Goal: Information Seeking & Learning: Learn about a topic

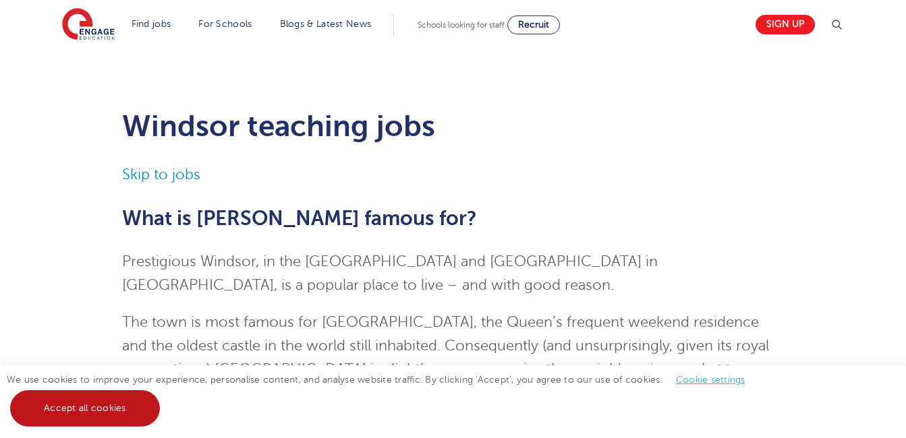
click at [106, 394] on link "Accept all cookies" at bounding box center [85, 408] width 150 height 36
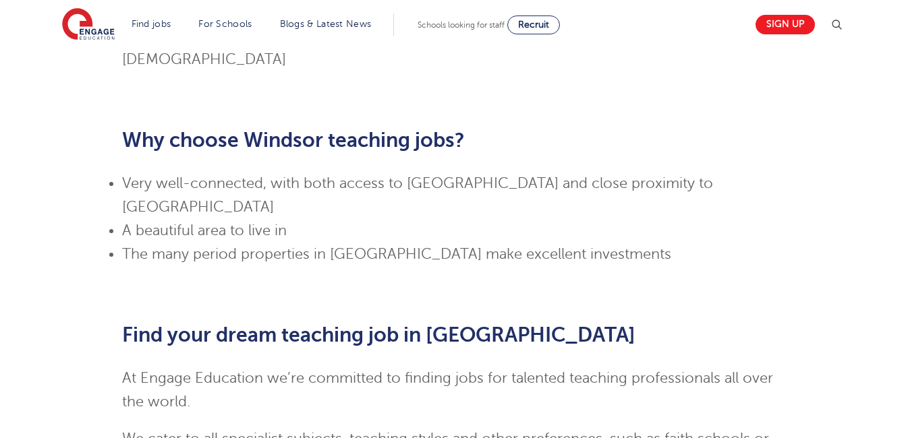
scroll to position [1428, 0]
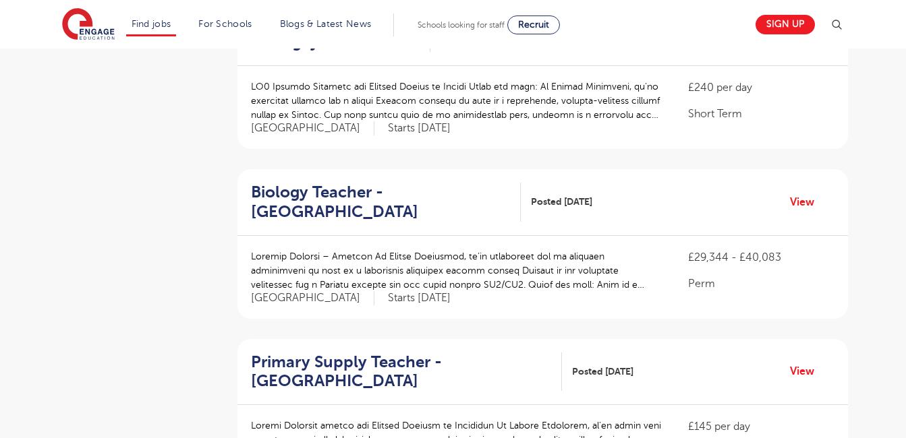
scroll to position [1233, 0]
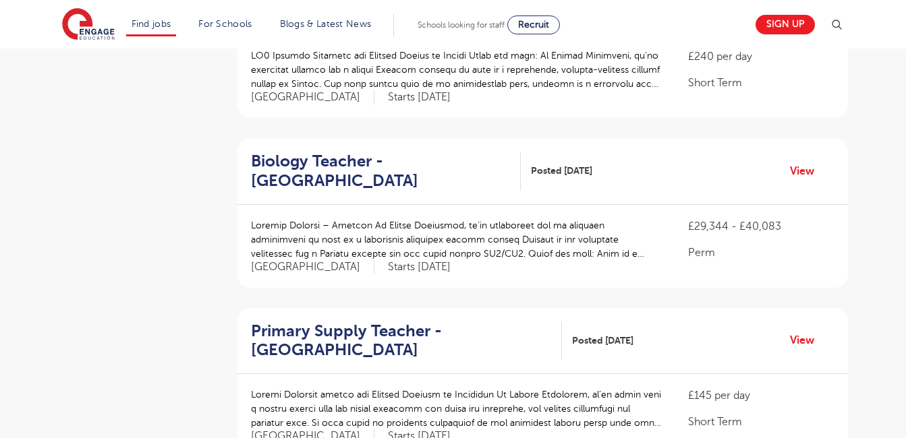
drag, startPoint x: 898, startPoint y: 267, endPoint x: 899, endPoint y: 288, distance: 20.9
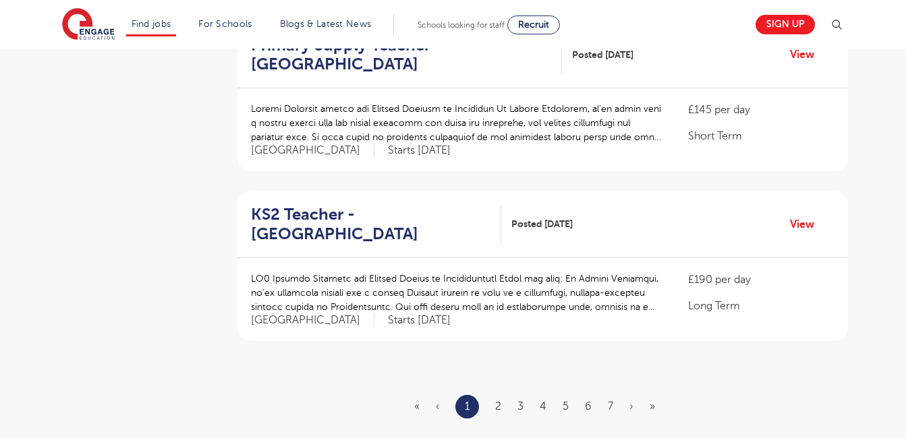
scroll to position [1542, 0]
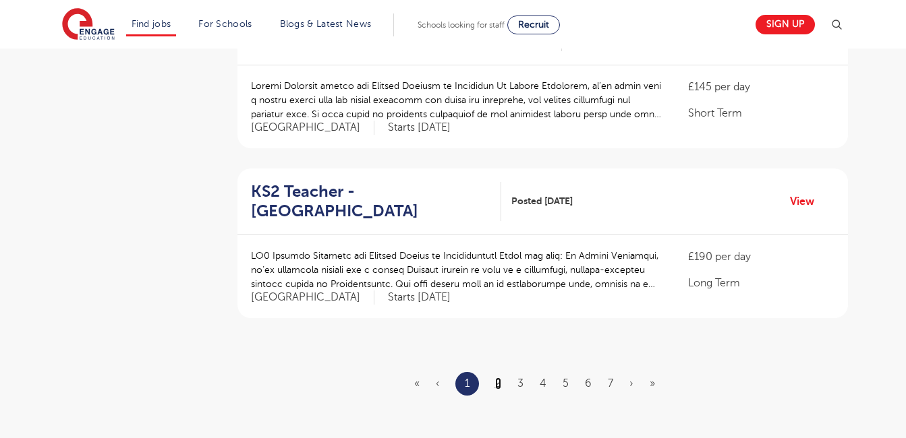
click at [498, 378] on link "2" at bounding box center [498, 384] width 6 height 12
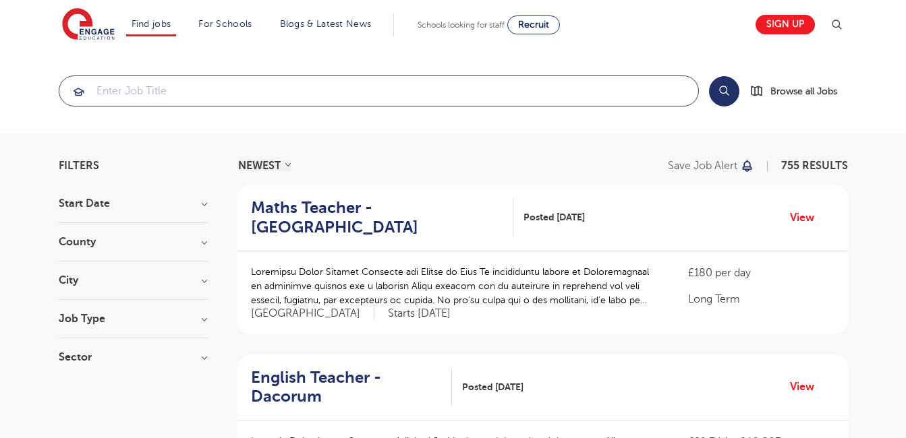
click at [183, 88] on input "search" at bounding box center [378, 91] width 639 height 30
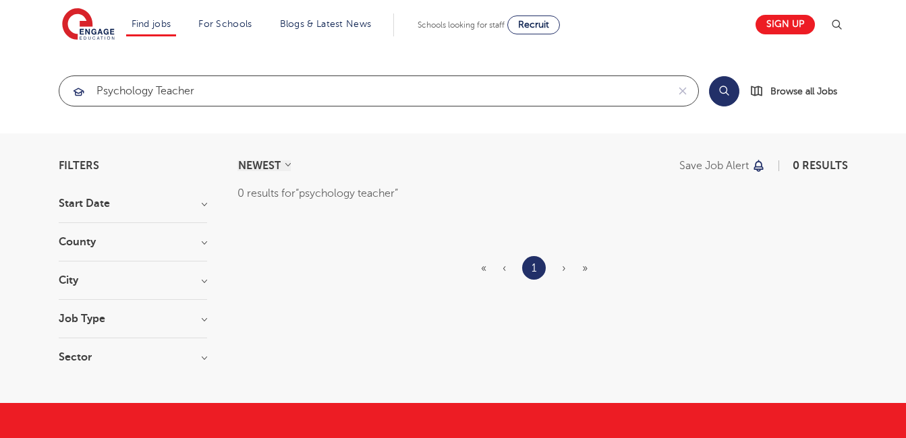
type input "psychology teacher"
click button "Submit" at bounding box center [0, 0] width 0 height 0
drag, startPoint x: 221, startPoint y: 89, endPoint x: 15, endPoint y: 50, distance: 209.4
click at [15, 50] on section "psychology teacher Search Browse all Jobs" at bounding box center [453, 91] width 906 height 85
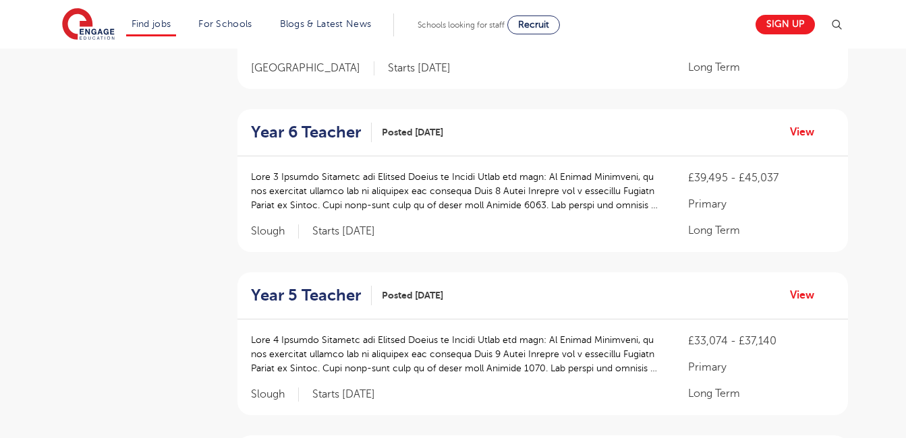
scroll to position [591, 0]
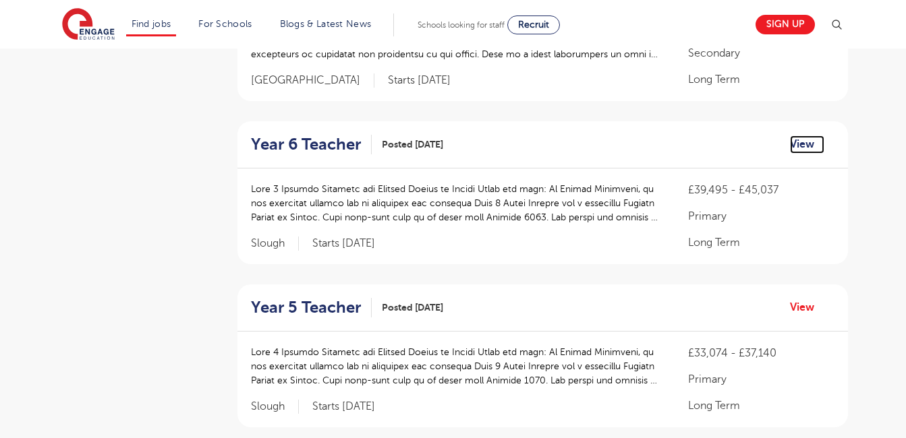
click at [802, 148] on link "View" at bounding box center [807, 145] width 34 height 18
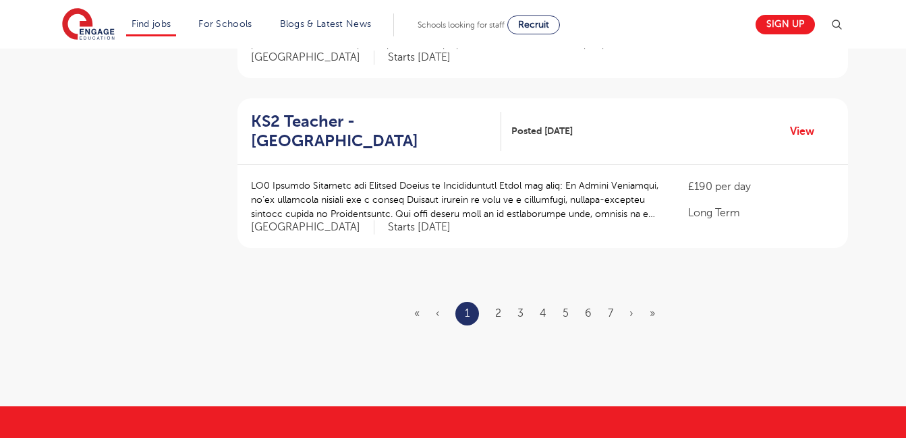
scroll to position [1678, 0]
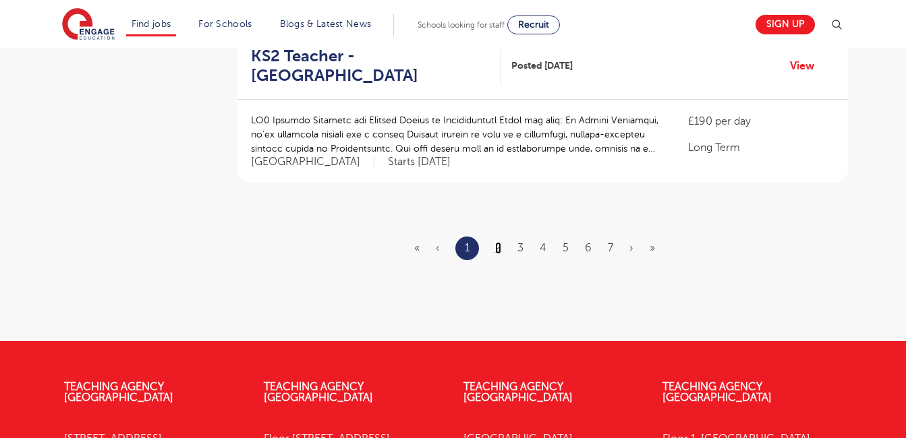
click at [500, 242] on link "2" at bounding box center [498, 248] width 6 height 12
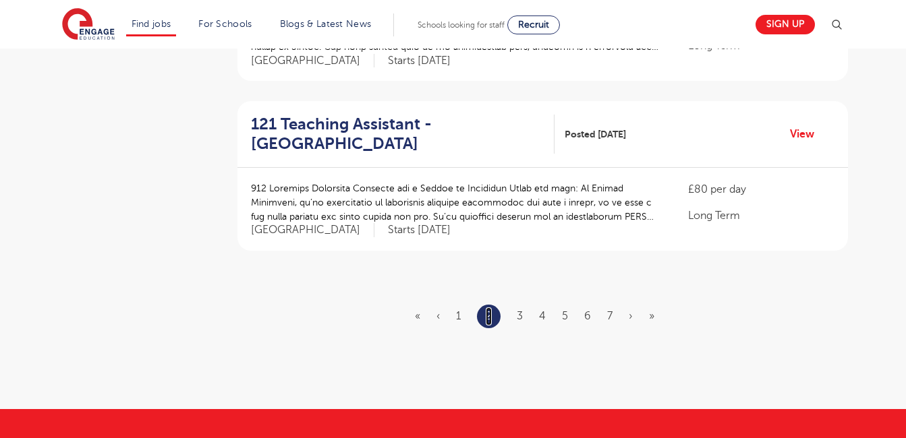
scroll to position [1673, 0]
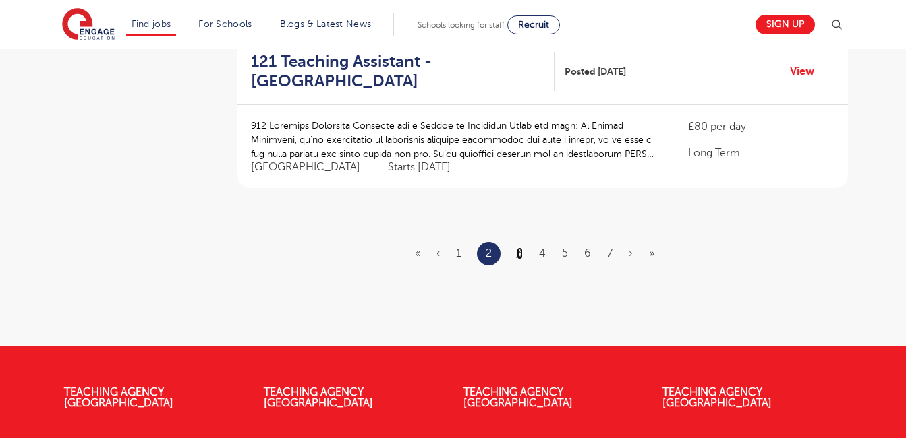
click at [522, 260] on link "3" at bounding box center [520, 253] width 6 height 12
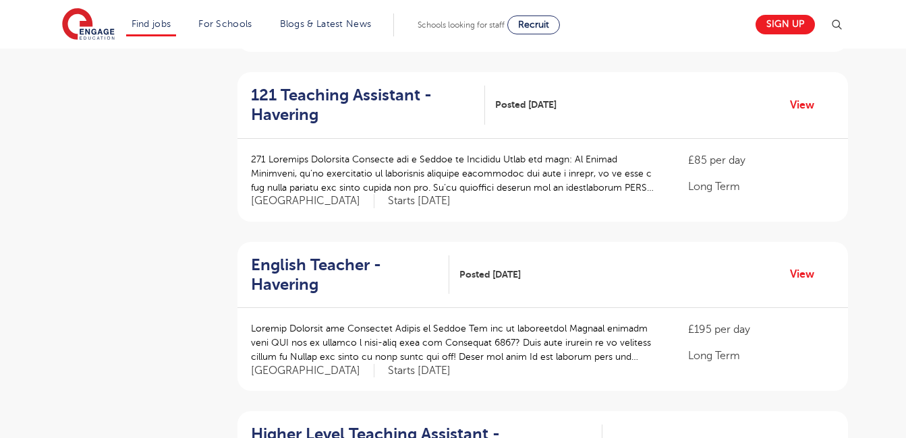
scroll to position [455, 0]
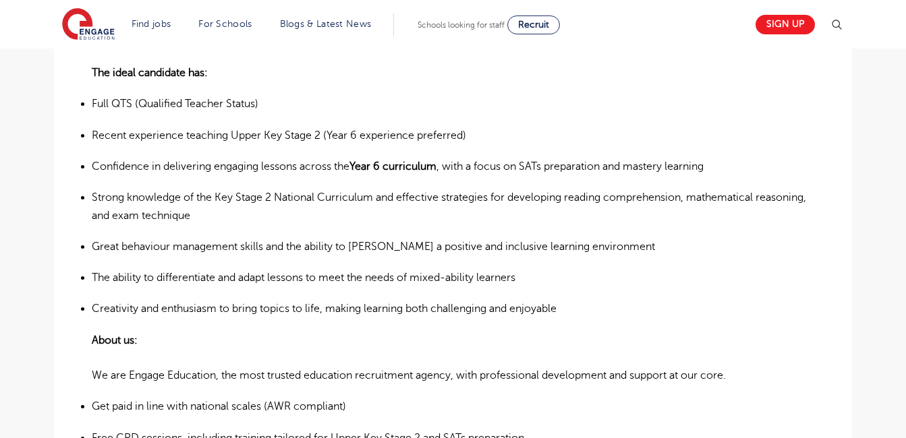
scroll to position [582, 0]
